Goal: Use online tool/utility: Utilize a website feature to perform a specific function

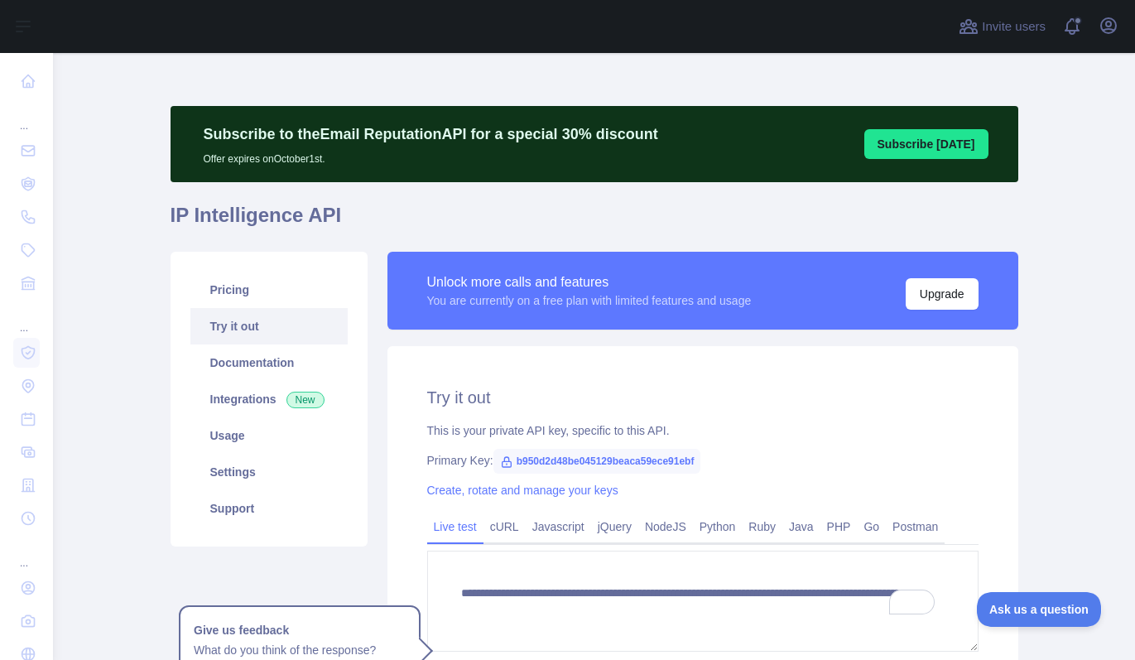
scroll to position [137, 0]
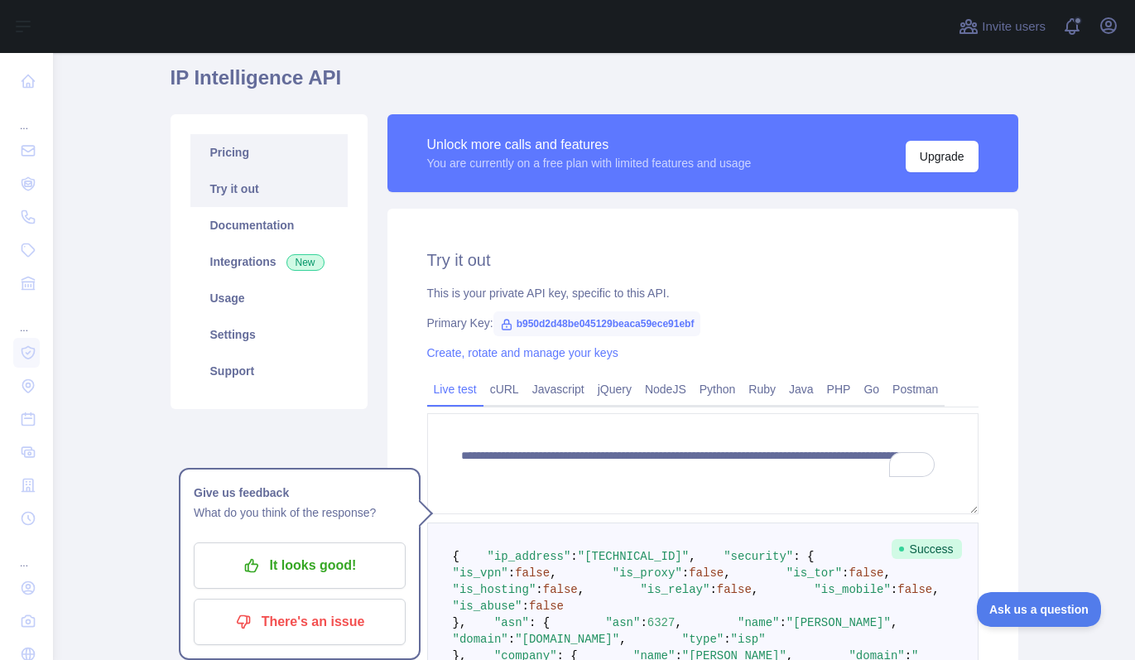
click at [236, 165] on link "Pricing" at bounding box center [268, 152] width 157 height 36
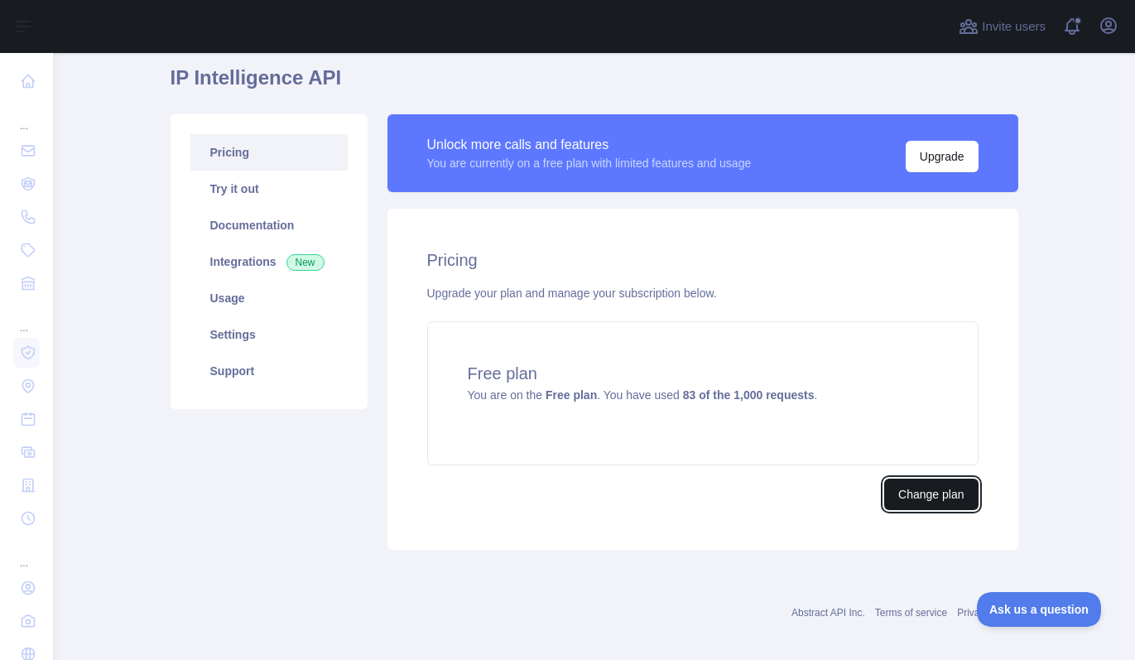
click at [927, 495] on button "Change plan" at bounding box center [931, 493] width 94 height 31
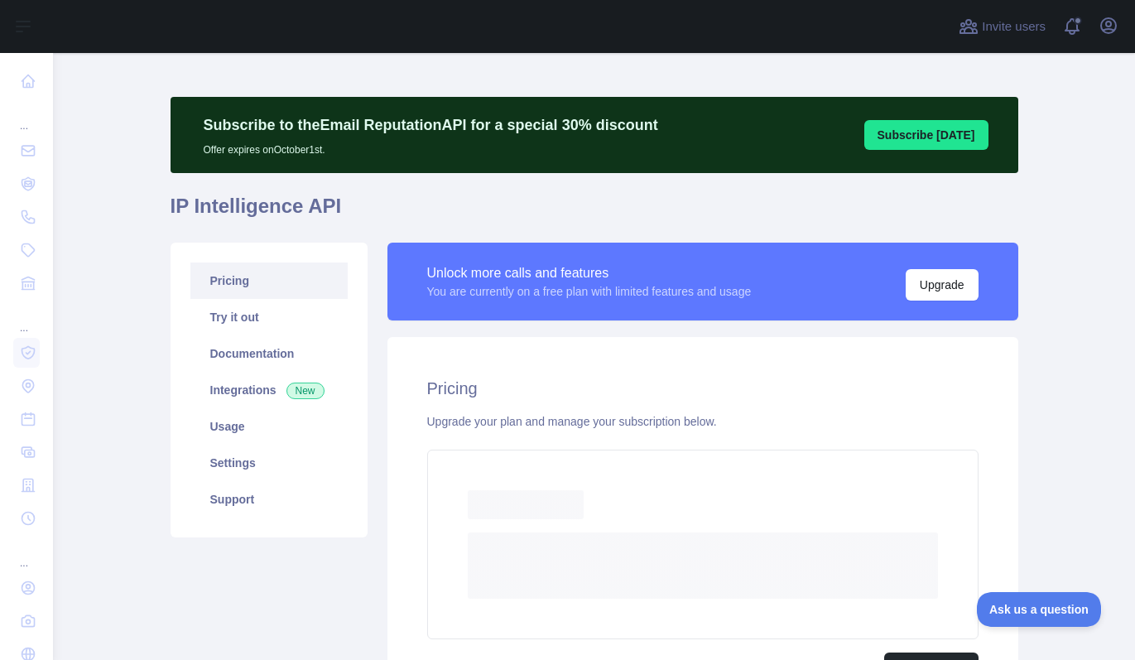
scroll to position [137, 0]
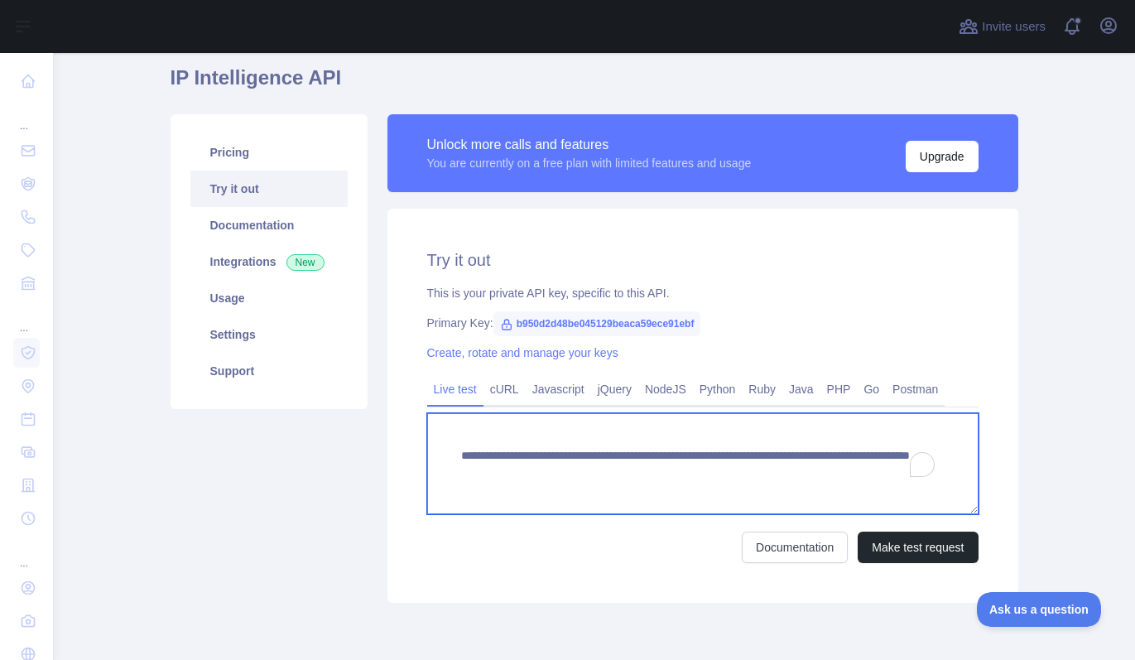
drag, startPoint x: 793, startPoint y: 471, endPoint x: 884, endPoint y: 470, distance: 91.1
click at [884, 470] on textarea "**********" at bounding box center [702, 463] width 551 height 101
paste textarea "**"
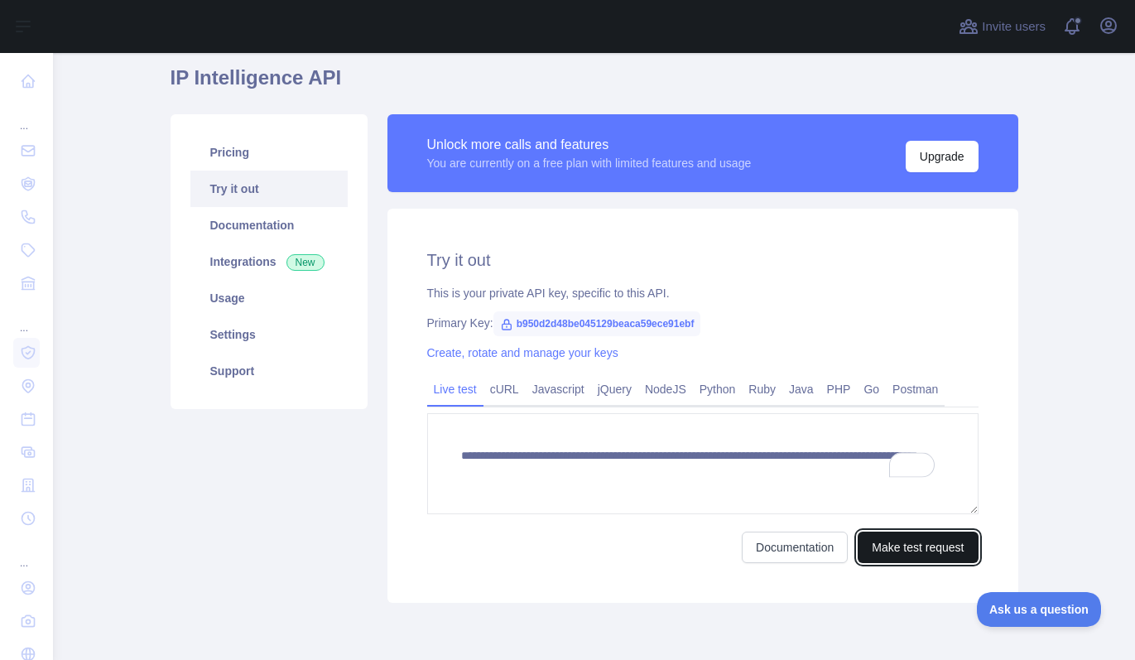
click at [891, 547] on button "Make test request" at bounding box center [918, 546] width 120 height 31
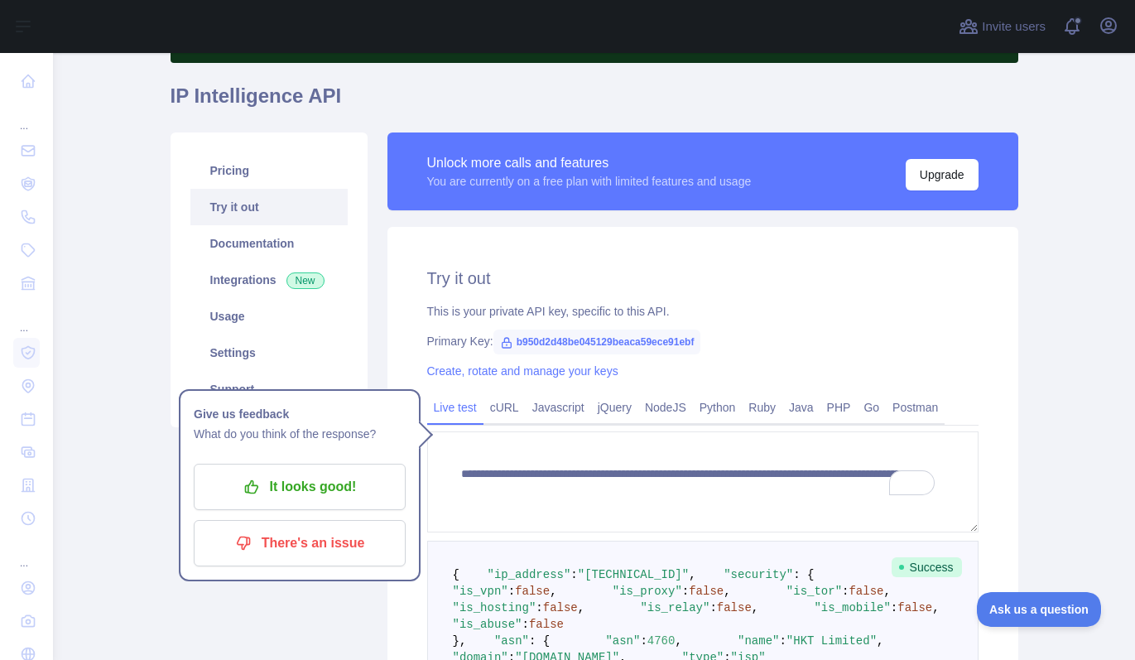
scroll to position [132, 0]
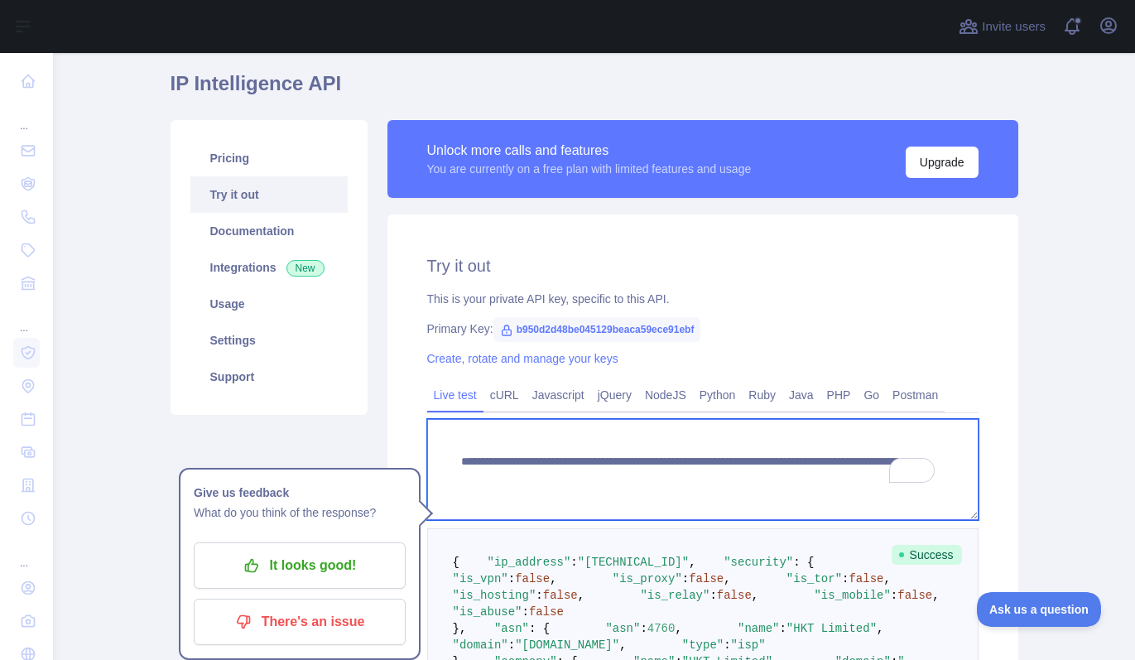
drag, startPoint x: 793, startPoint y: 477, endPoint x: 875, endPoint y: 474, distance: 82.0
click at [875, 474] on textarea "**********" at bounding box center [702, 469] width 551 height 101
paste textarea "To enrich screen reader interactions, please activate Accessibility in Grammarl…"
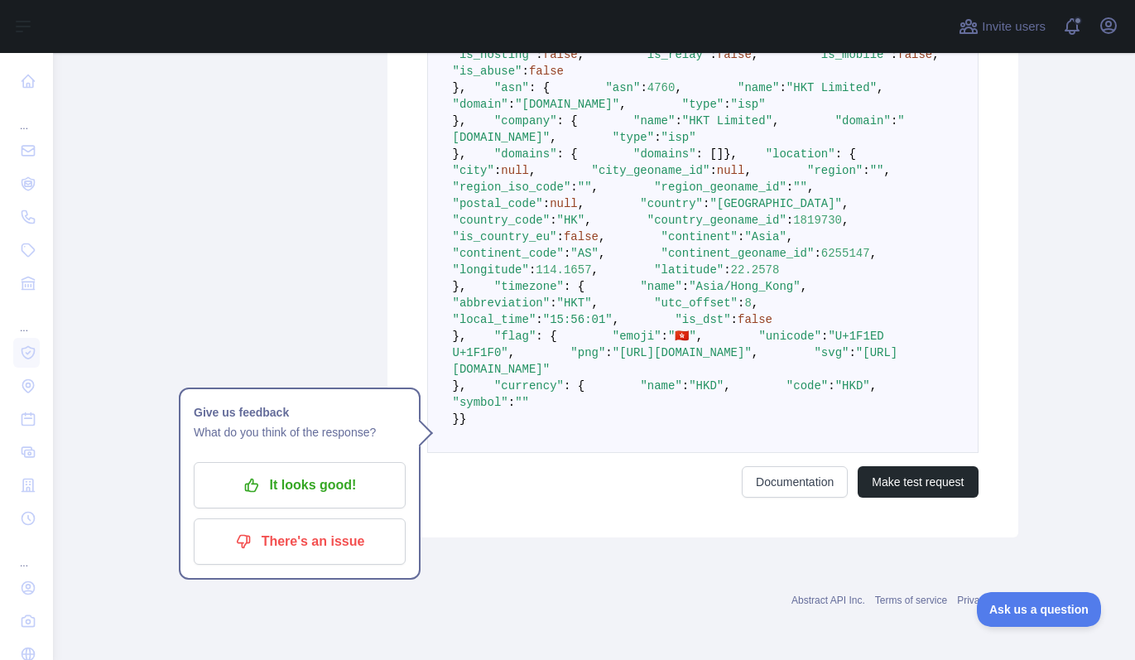
scroll to position [832, 0]
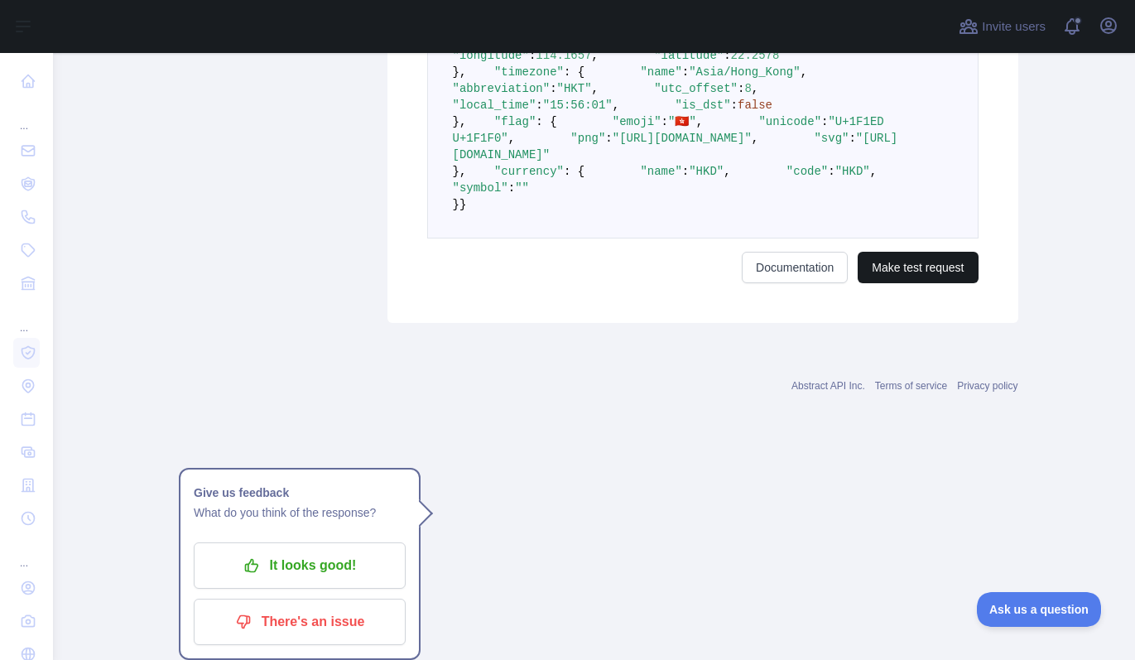
type textarea "**********"
click at [924, 283] on button "Make test request" at bounding box center [918, 267] width 120 height 31
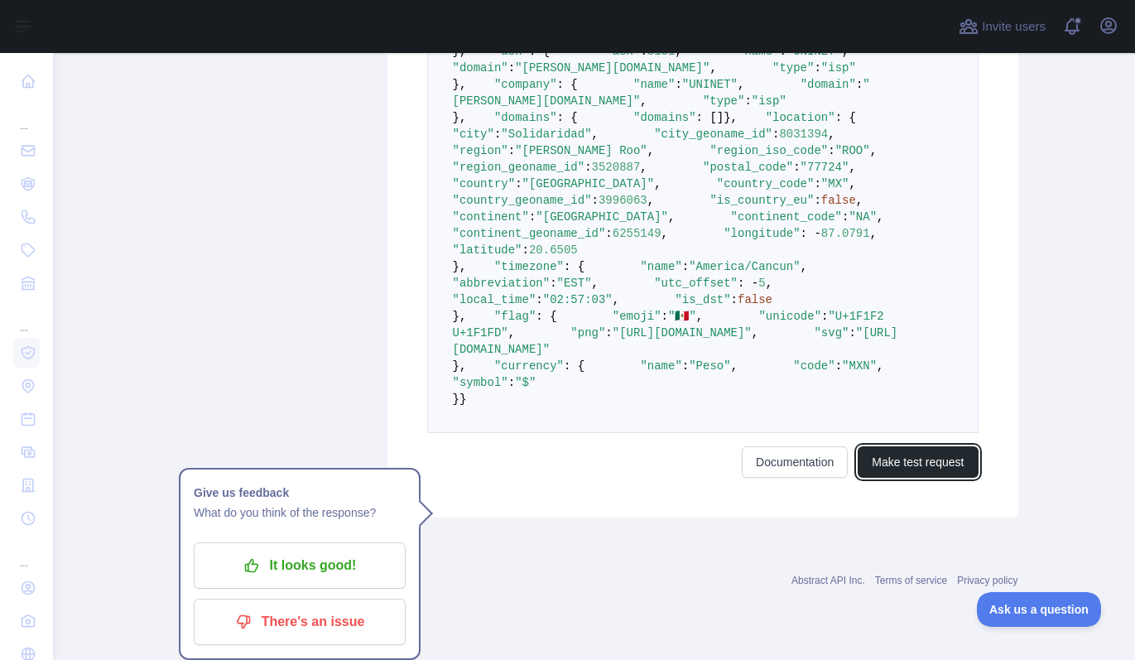
scroll to position [986, 0]
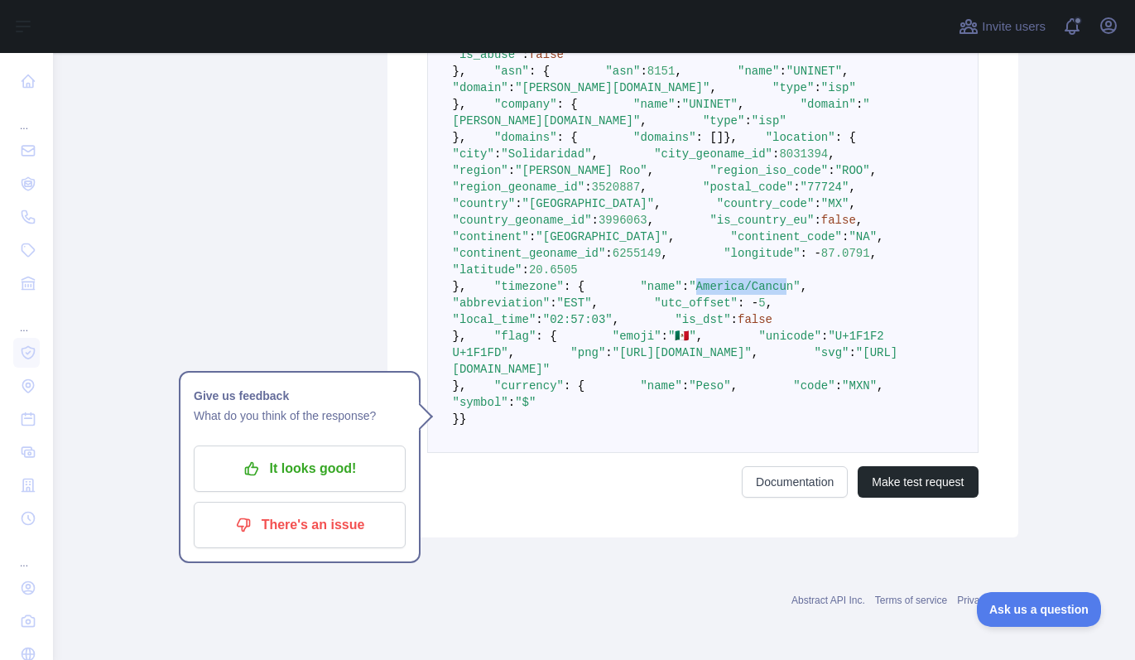
drag, startPoint x: 567, startPoint y: 420, endPoint x: 652, endPoint y: 415, distance: 85.4
click at [689, 293] on span ""America/Cancun"" at bounding box center [744, 286] width 111 height 13
click at [591, 147] on span ""Solidaridad"" at bounding box center [546, 153] width 90 height 13
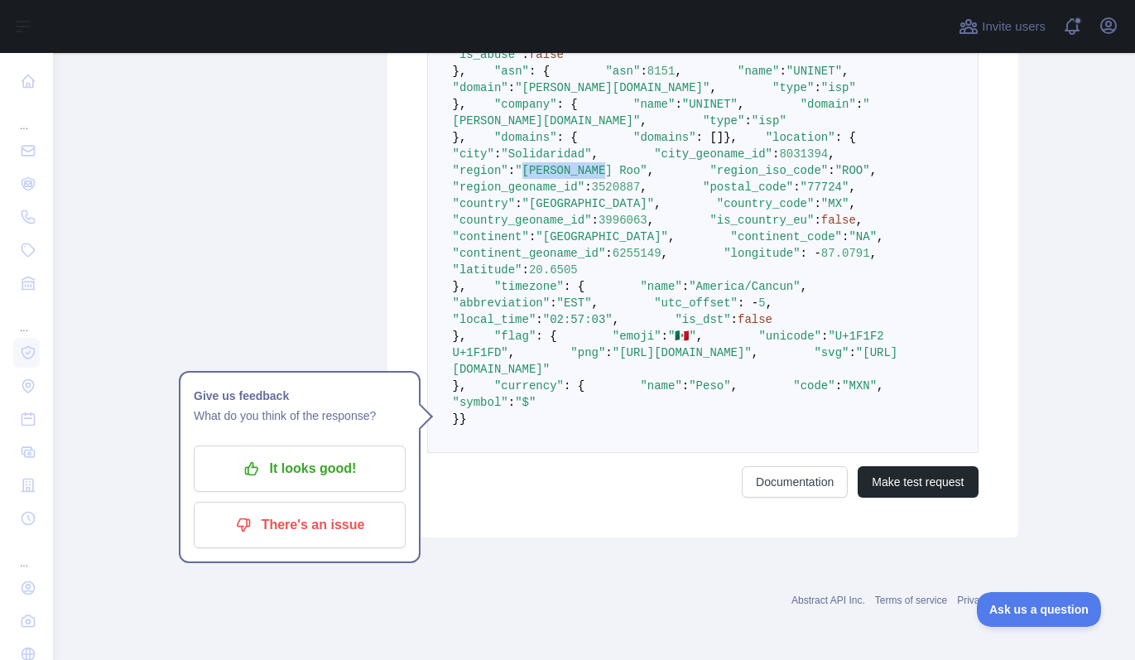
drag, startPoint x: 577, startPoint y: 171, endPoint x: 661, endPoint y: 171, distance: 84.4
click at [647, 171] on span ""[PERSON_NAME] Roo"" at bounding box center [581, 170] width 132 height 13
click at [588, 210] on span ""[GEOGRAPHIC_DATA]"" at bounding box center [588, 203] width 132 height 13
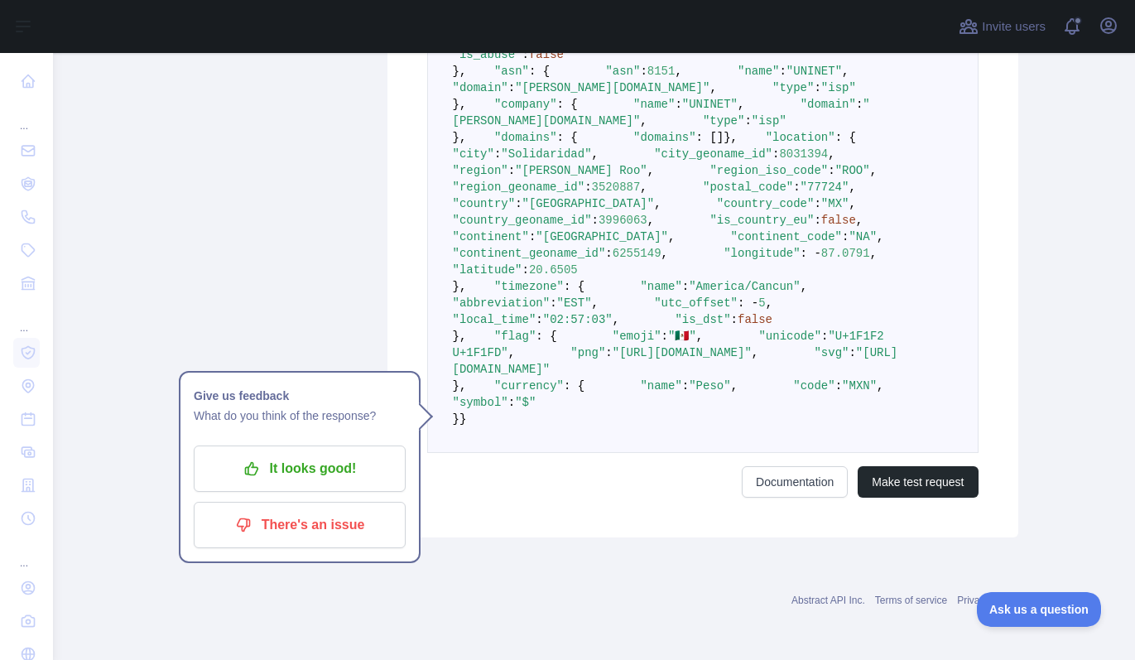
click at [731, 238] on pre "{ "ip_address" : "[TECHNICAL_ID]" , "security" : { "is_vpn" : false , "is_proxy…" at bounding box center [702, 212] width 551 height 482
click at [730, 228] on pre "{ "ip_address" : "[TECHNICAL_ID]" , "security" : { "is_vpn" : false , "is_proxy…" at bounding box center [702, 212] width 551 height 482
drag, startPoint x: 515, startPoint y: 205, endPoint x: 632, endPoint y: 205, distance: 116.7
click at [585, 194] on span ""region_geoname_id"" at bounding box center [519, 186] width 132 height 13
click at [641, 194] on span "3520887" at bounding box center [616, 186] width 49 height 13
